Goal: Complete application form

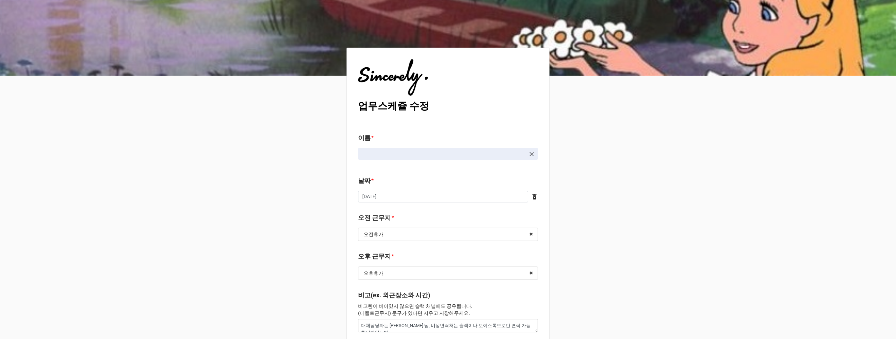
type textarea "x"
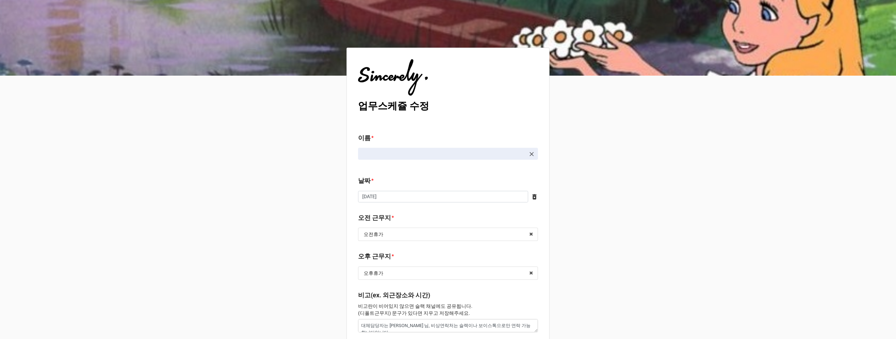
type textarea "x"
